Goal: Complete application form

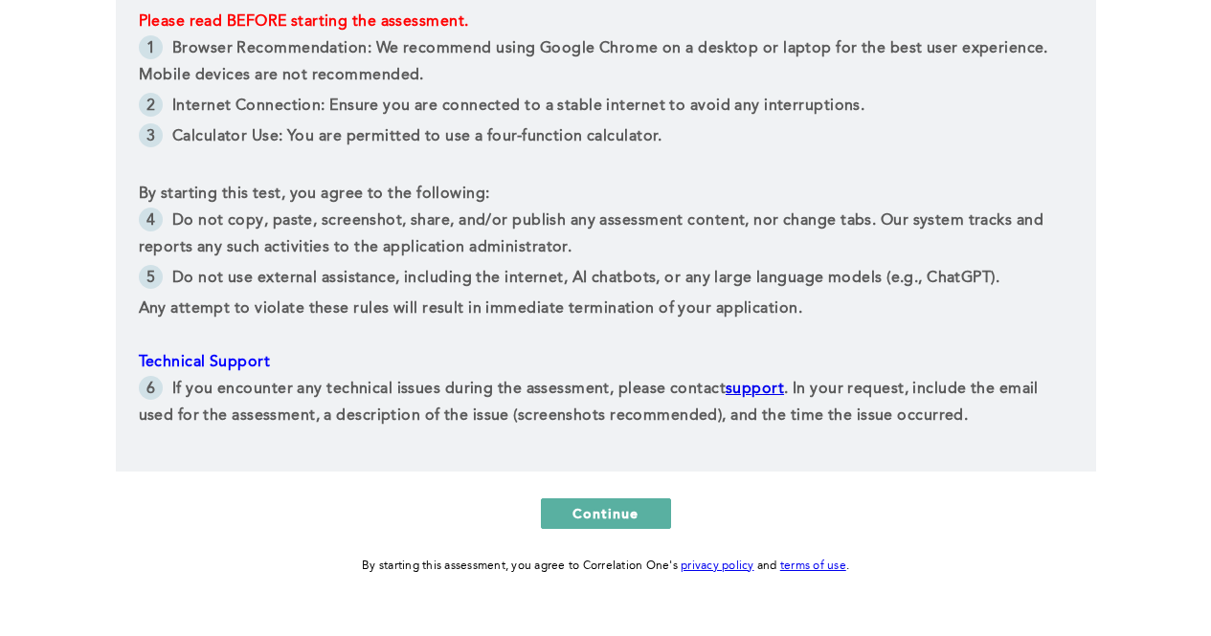
scroll to position [446, 0]
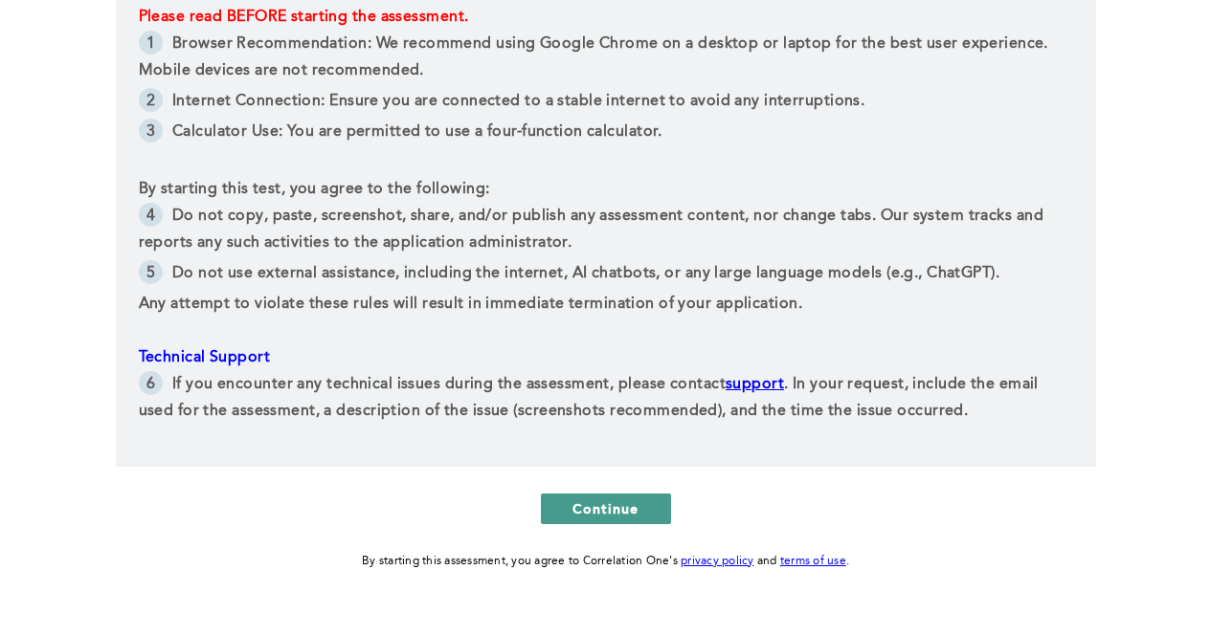
click at [597, 505] on span "Continue" at bounding box center [605, 509] width 67 height 18
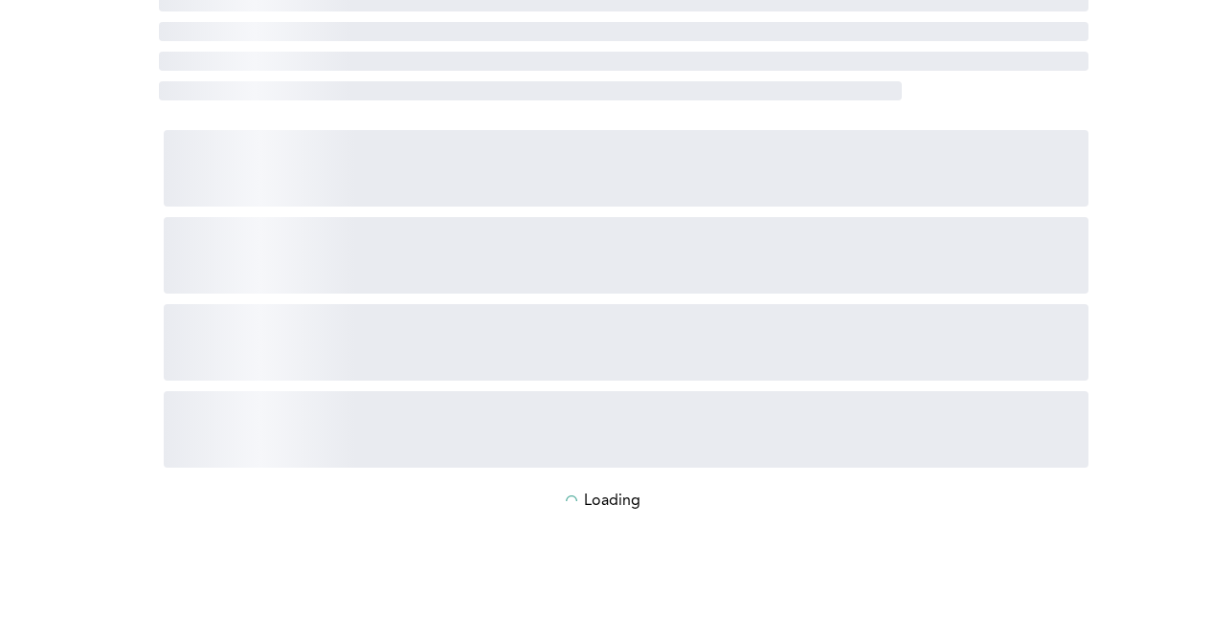
scroll to position [0, 0]
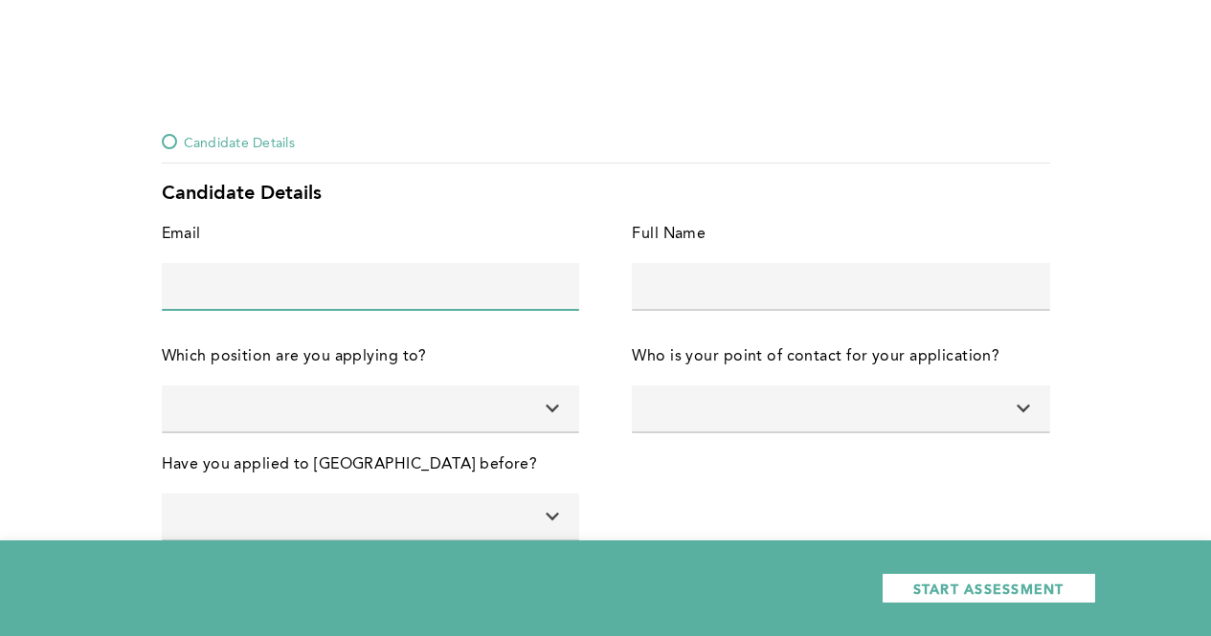
click at [381, 290] on input "text" at bounding box center [370, 286] width 417 height 46
type input "[PERSON_NAME][EMAIL_ADDRESS][DOMAIN_NAME]"
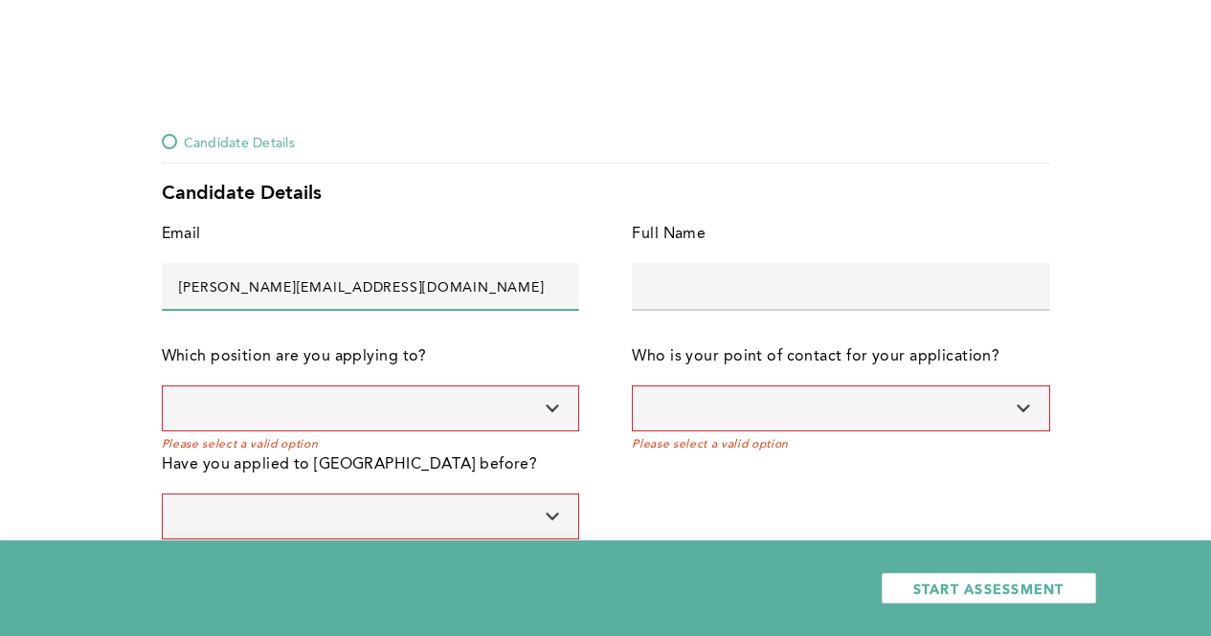
click at [717, 266] on input "text" at bounding box center [840, 286] width 417 height 46
type input "[PERSON_NAME] Jayaseelen"
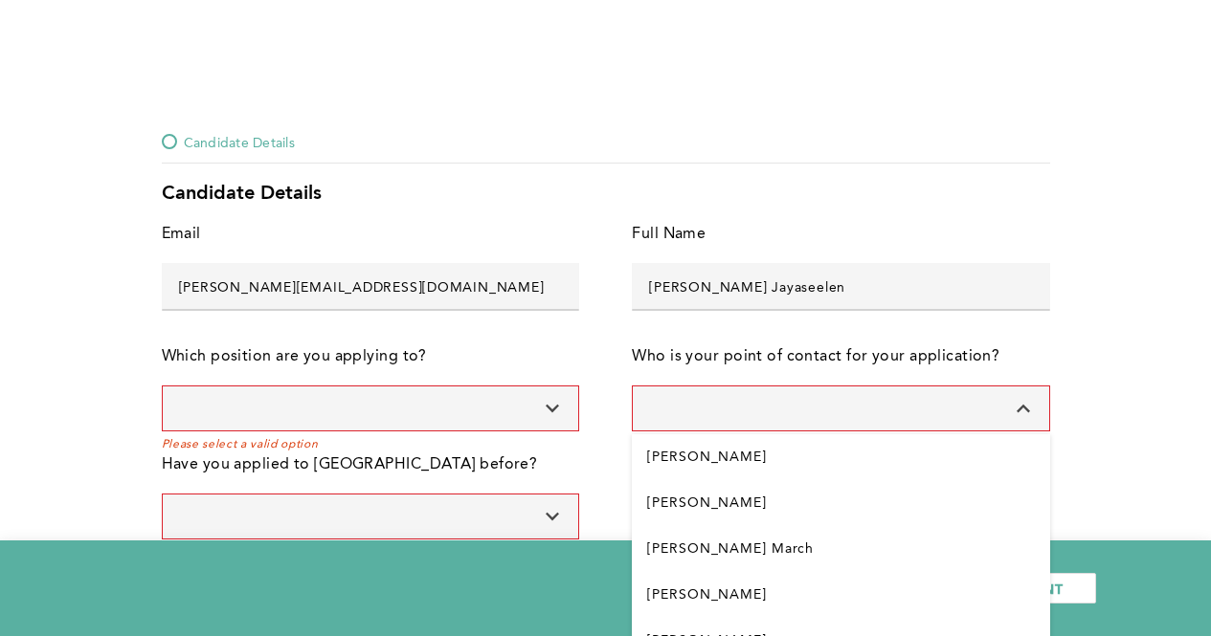
click at [679, 417] on input at bounding box center [840, 409] width 417 height 46
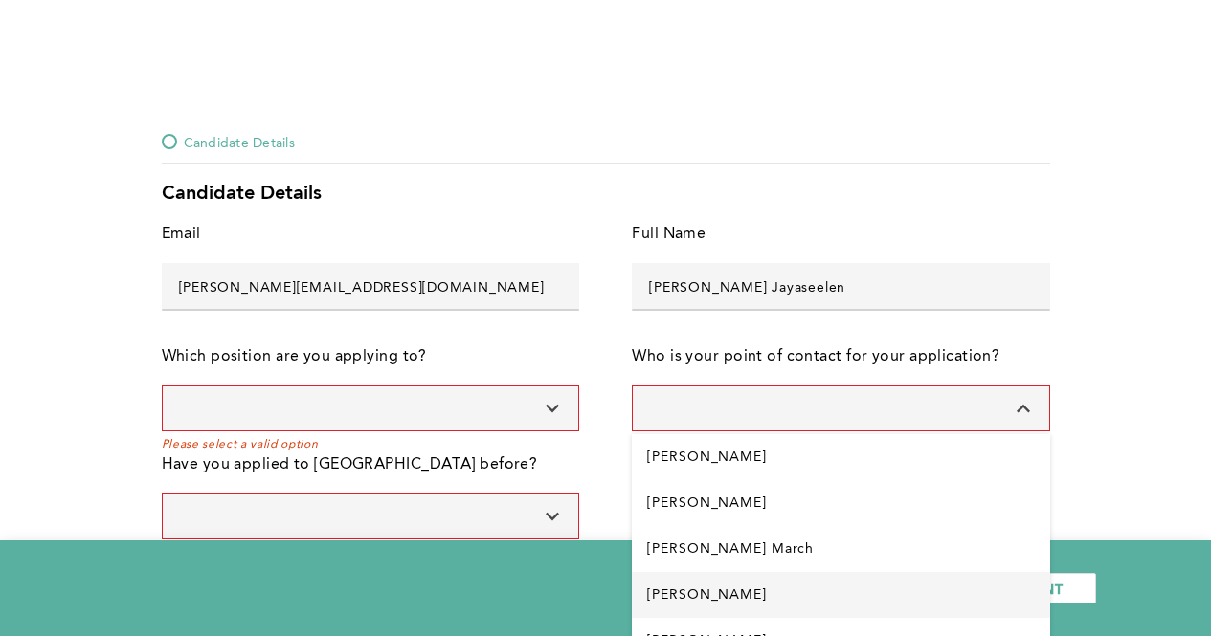
click at [700, 604] on Allisett "[PERSON_NAME]" at bounding box center [840, 595] width 417 height 46
type input "[PERSON_NAME]"
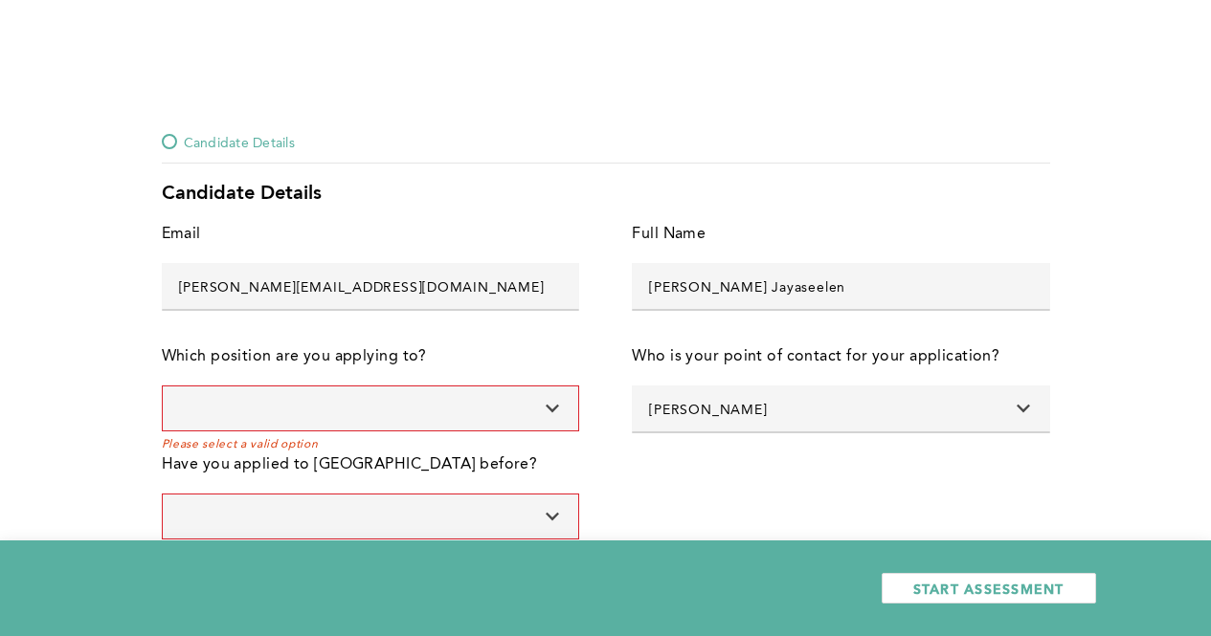
click at [411, 416] on input at bounding box center [370, 409] width 417 height 46
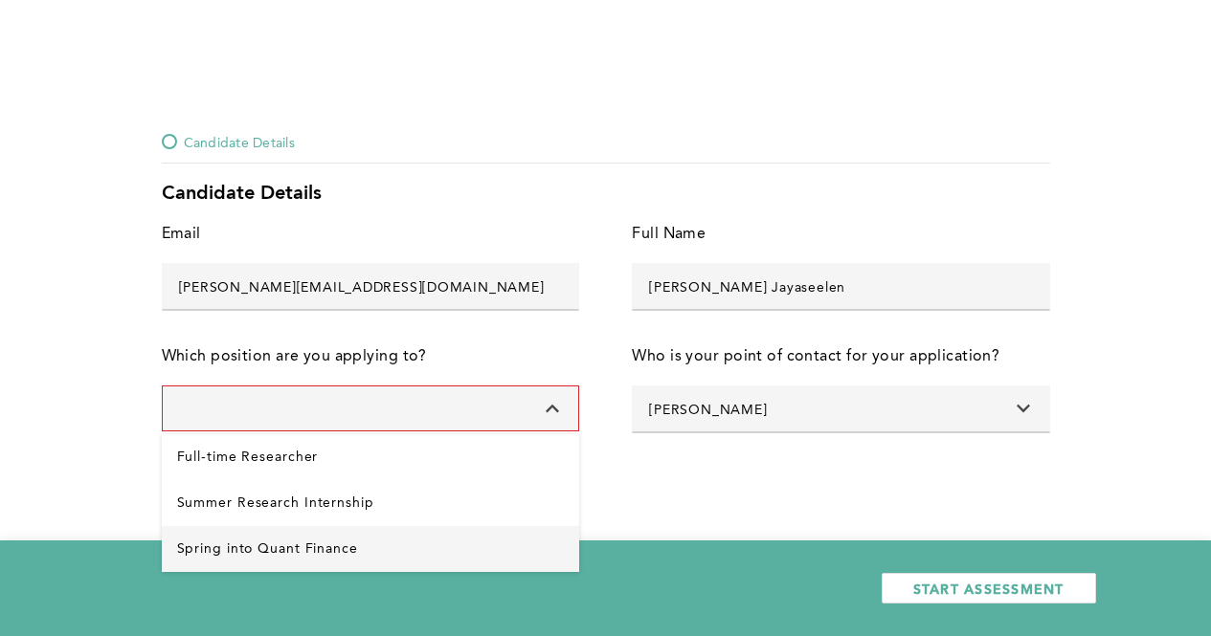
click at [244, 551] on Finance "Spring into Quant Finance" at bounding box center [370, 549] width 417 height 46
type input "Spring into Quant Finance"
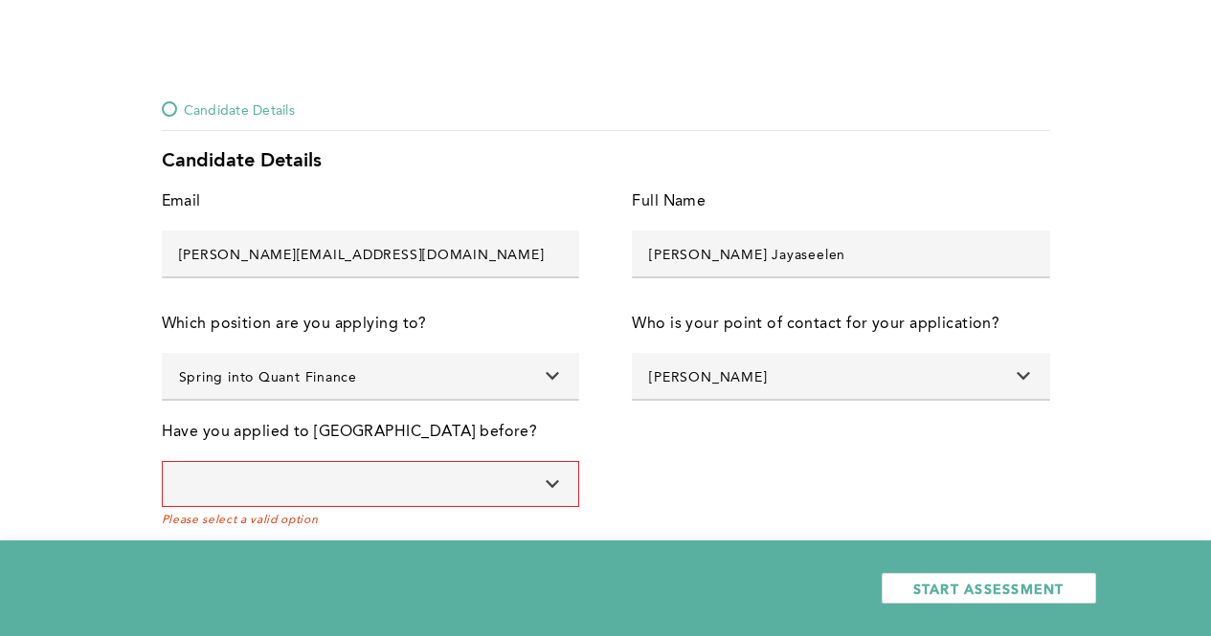
scroll to position [34, 0]
click at [379, 517] on span "Please select a valid option" at bounding box center [370, 518] width 417 height 13
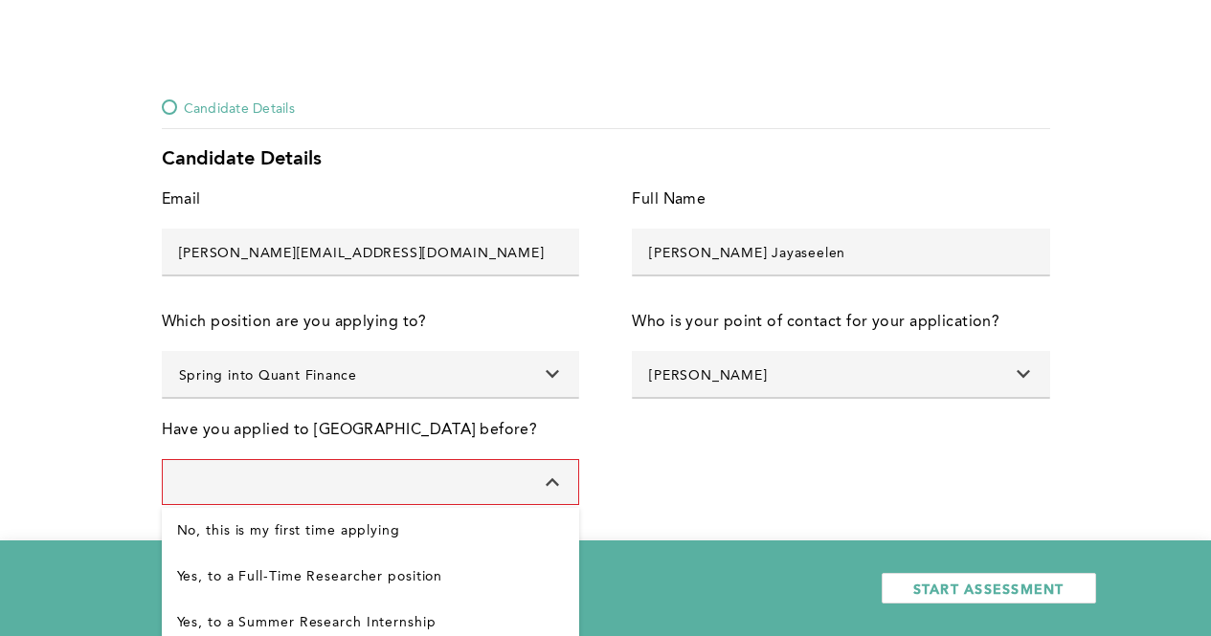
click at [367, 489] on input at bounding box center [370, 482] width 417 height 46
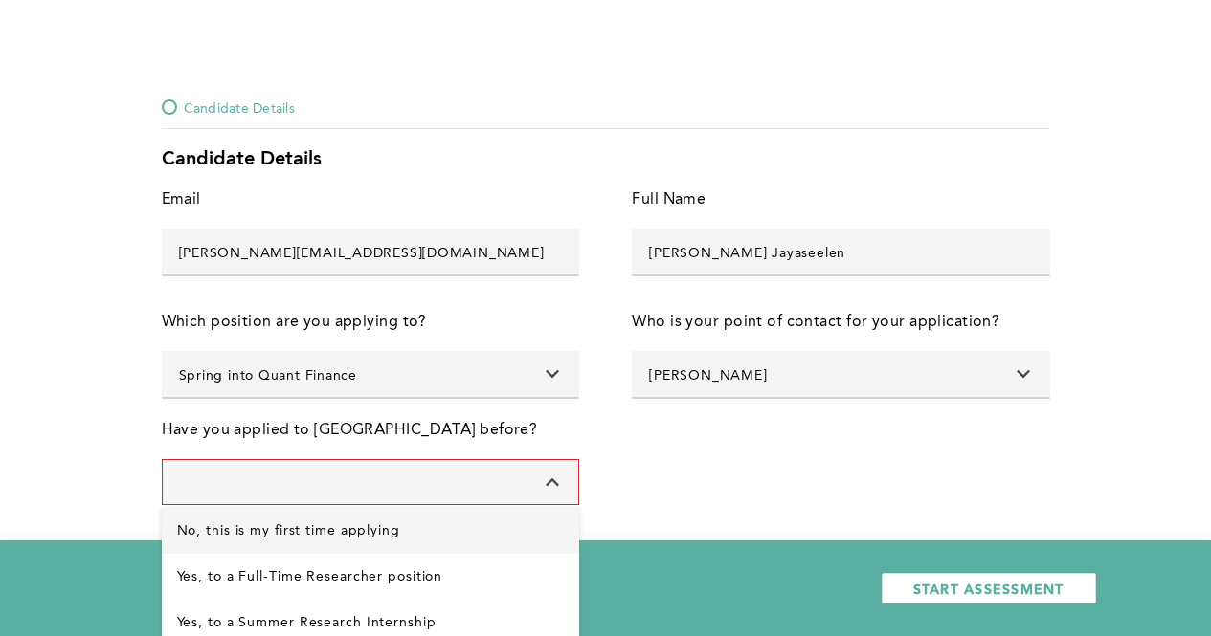
click at [216, 529] on applying "No, this is my first time applying" at bounding box center [370, 531] width 417 height 46
type input "No, this is my first time applying"
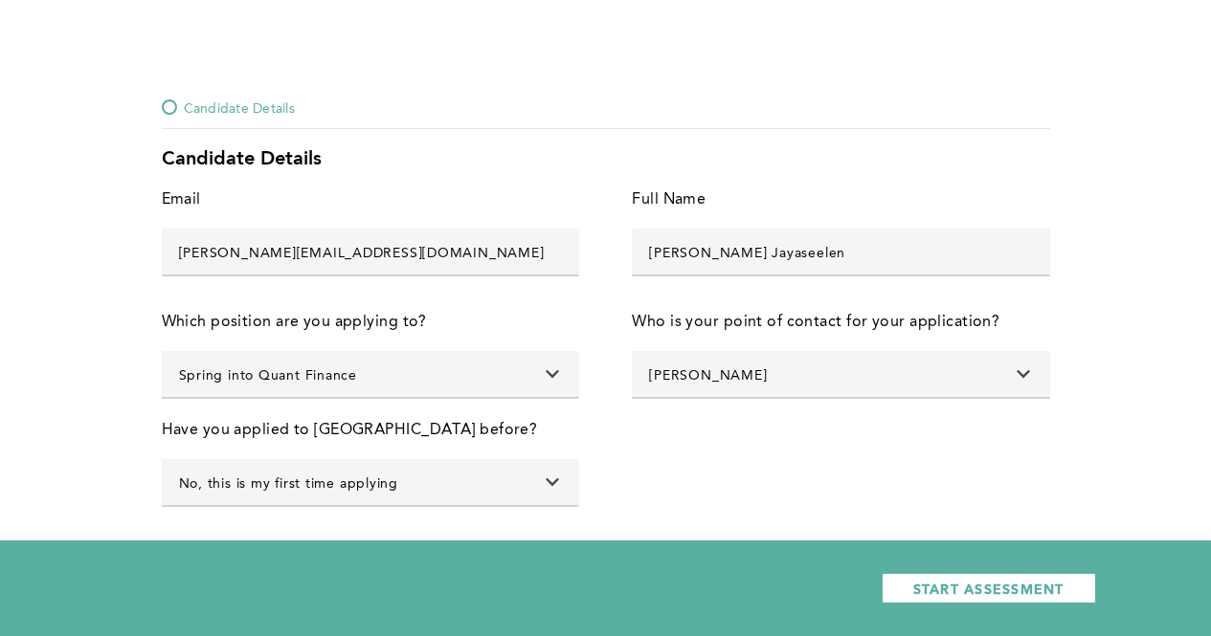
click at [855, 482] on div "Email [PERSON_NAME][EMAIL_ADDRESS][DOMAIN_NAME] error placeholder Full Name [PE…" at bounding box center [606, 356] width 888 height 339
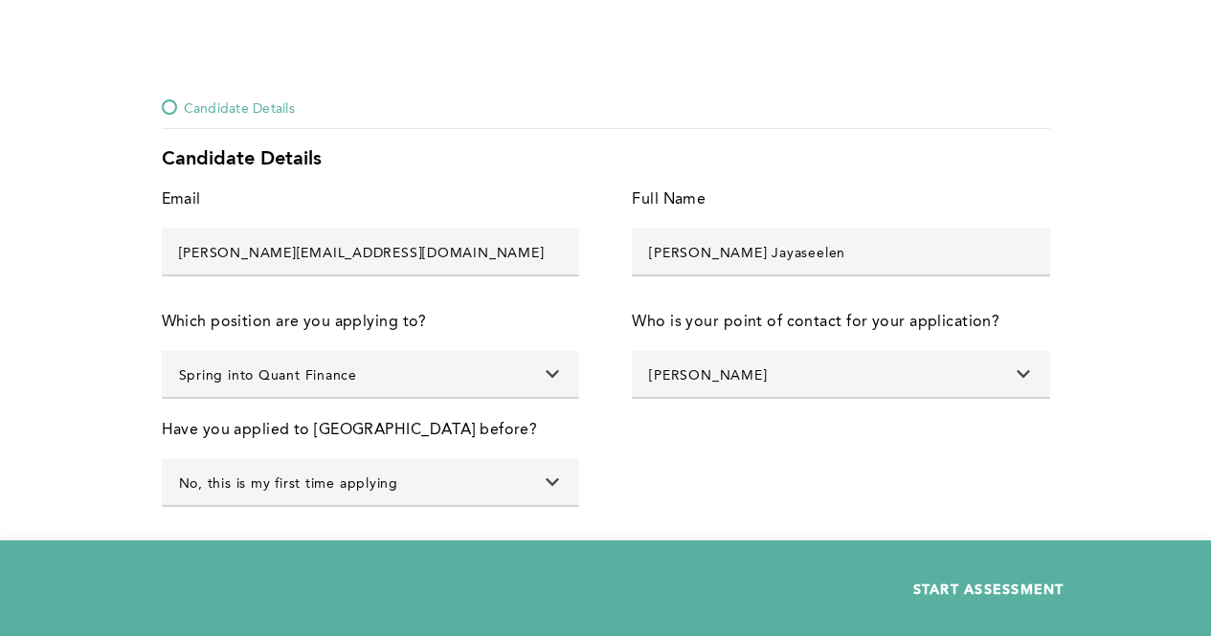
click at [1014, 601] on button "START ASSESSMENT" at bounding box center [988, 588] width 214 height 31
